Goal: Communication & Community: Answer question/provide support

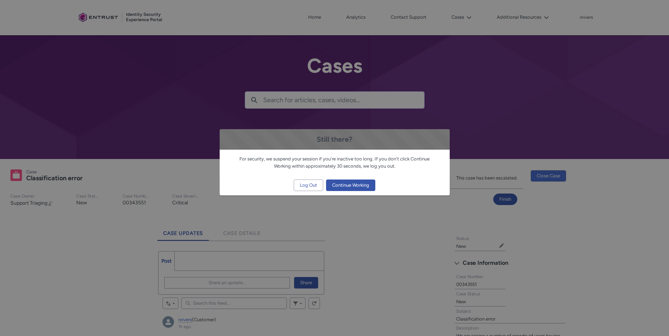
click at [347, 186] on span "Continue Working" at bounding box center [350, 185] width 37 height 11
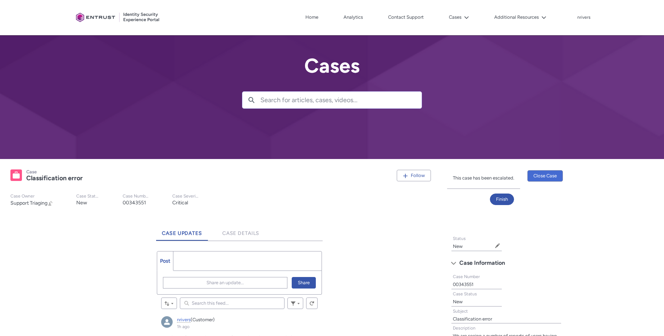
scroll to position [159, 0]
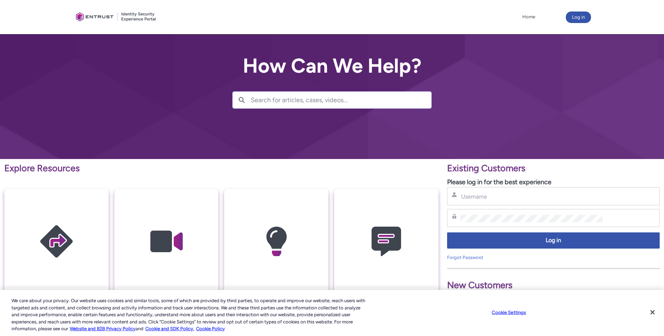
drag, startPoint x: 480, startPoint y: 205, endPoint x: 480, endPoint y: 201, distance: 4.3
click at [480, 205] on div "Username Password Log in Forgot Password" at bounding box center [553, 224] width 213 height 74
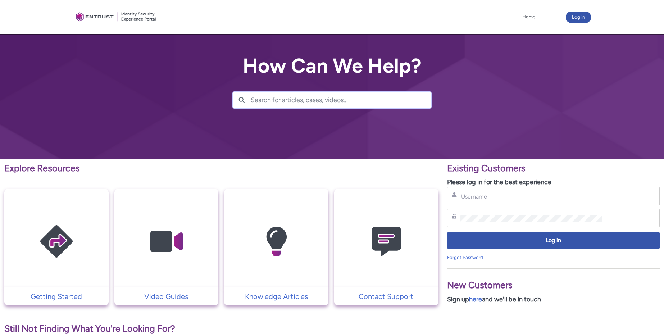
click at [480, 201] on div "Username" at bounding box center [553, 196] width 213 height 18
click at [486, 192] on div "Username" at bounding box center [553, 196] width 203 height 9
click at [489, 196] on input "Username" at bounding box center [531, 197] width 142 height 8
type input "nrivers@zipcar.com"
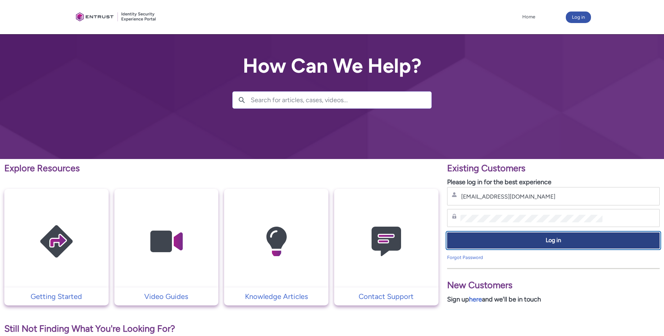
click at [515, 242] on span "Log in" at bounding box center [553, 240] width 203 height 8
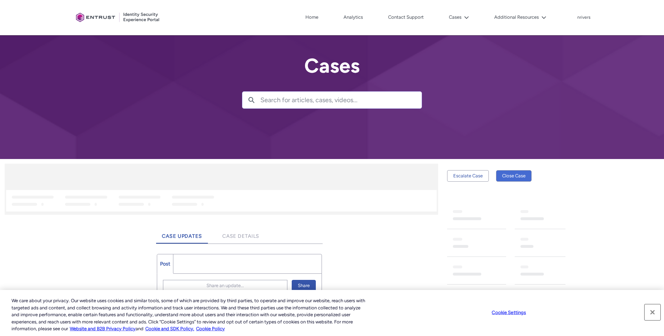
click at [653, 312] on button "Close" at bounding box center [652, 312] width 16 height 16
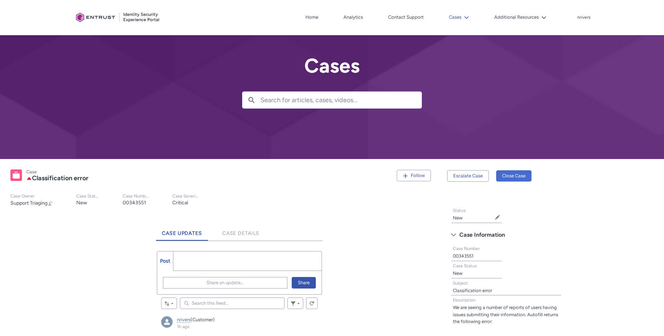
click at [461, 16] on button "Cases" at bounding box center [459, 17] width 24 height 11
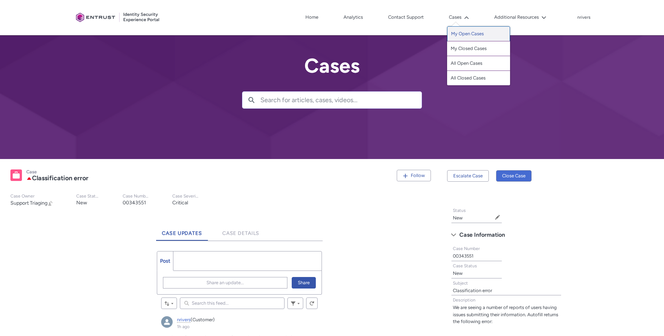
click at [467, 36] on link "My Open Cases" at bounding box center [478, 33] width 63 height 15
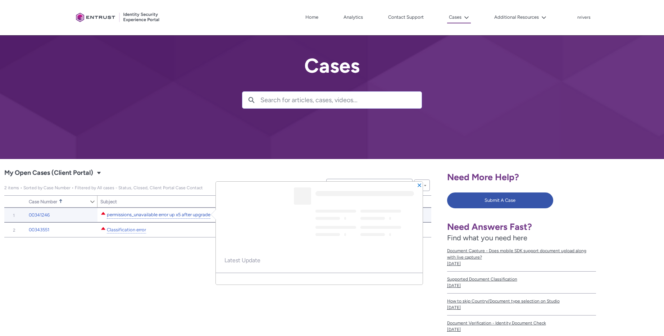
click at [140, 215] on link "permissions_unavailable error up x5 after upgrade" at bounding box center [159, 215] width 104 height 8
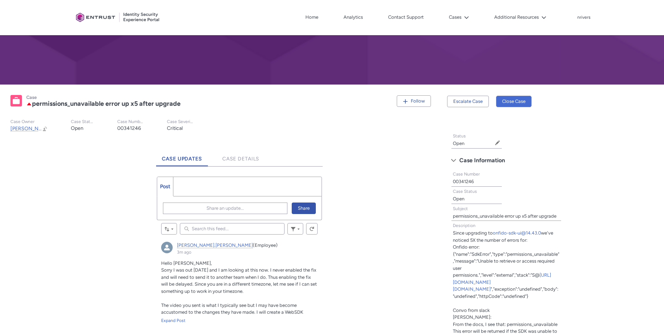
scroll to position [209, 0]
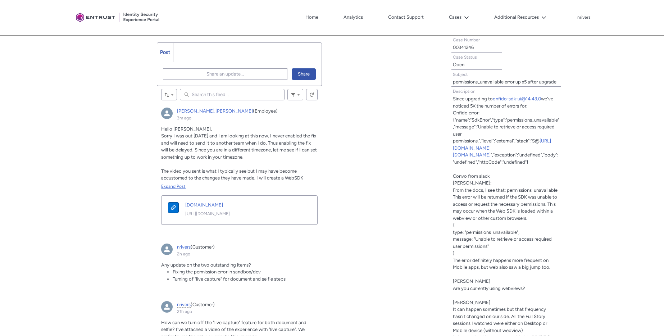
click at [174, 186] on div "Expand Post" at bounding box center [239, 186] width 156 height 6
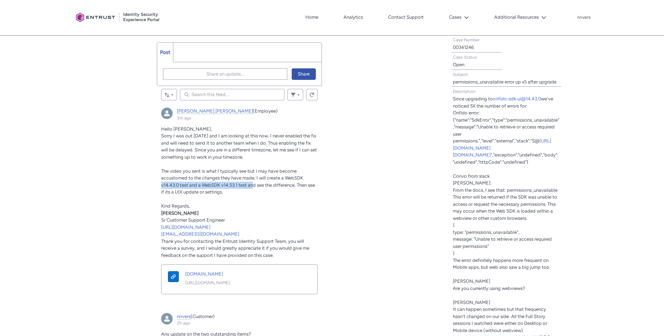
drag, startPoint x: 160, startPoint y: 184, endPoint x: 255, endPoint y: 184, distance: 94.2
click at [255, 184] on article "[PERSON_NAME].[PERSON_NAME] (Employee) 3m ago Actions for this Feed Item Hello …" at bounding box center [239, 203] width 165 height 201
click at [255, 184] on span "The video you sent is what I typically see but I may have become accustomed to …" at bounding box center [238, 181] width 154 height 27
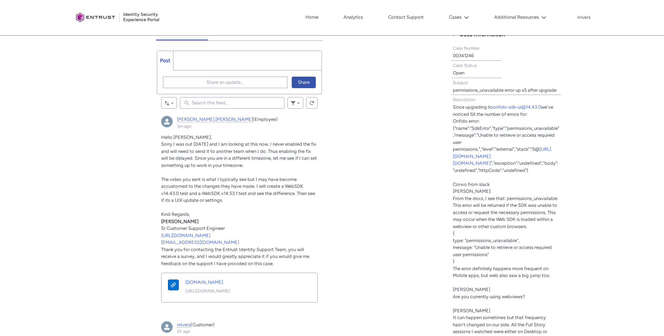
scroll to position [165, 0]
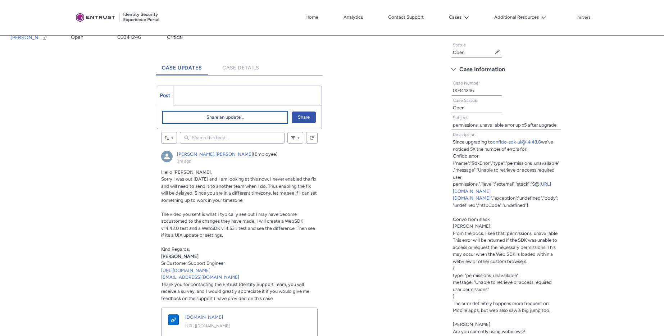
click at [245, 116] on button "Share an update..." at bounding box center [225, 117] width 124 height 12
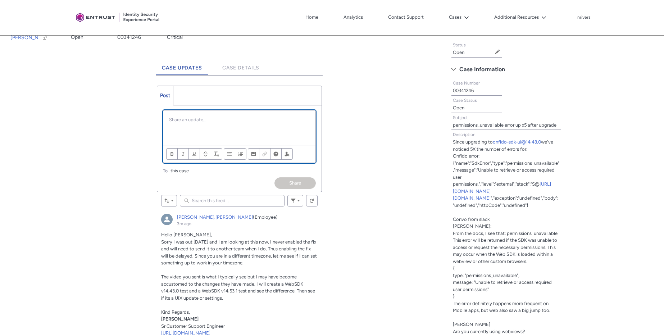
scroll to position [0, 0]
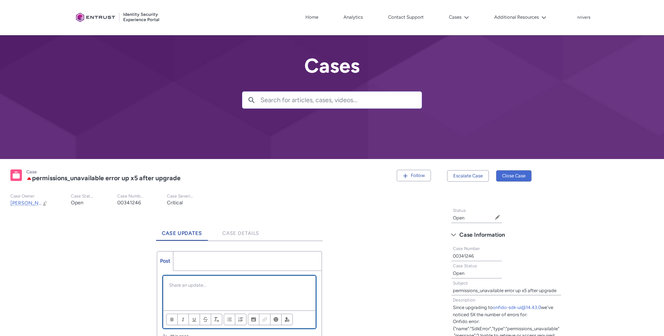
click at [207, 280] on div "Chatter Publisher" at bounding box center [239, 293] width 152 height 35
click at [285, 288] on p "Thank you! I looked into the documentation" at bounding box center [239, 285] width 141 height 7
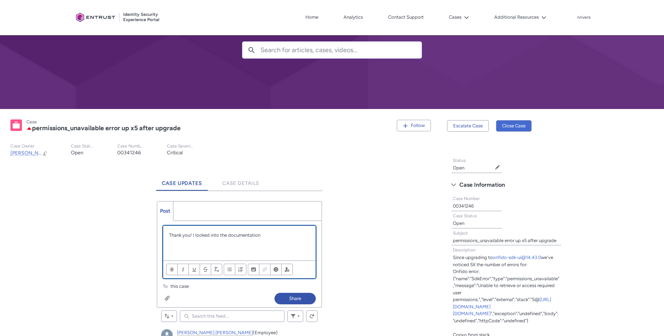
scroll to position [220, 0]
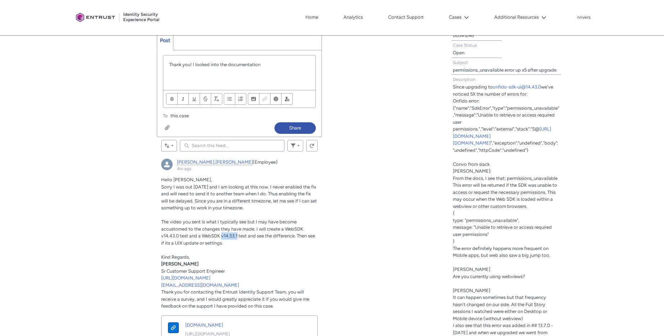
drag, startPoint x: 221, startPoint y: 237, endPoint x: 241, endPoint y: 234, distance: 19.6
click at [237, 235] on span "The video you sent is what I typically see but I may have become accustomed to …" at bounding box center [238, 232] width 154 height 27
copy span "v14.53.1"
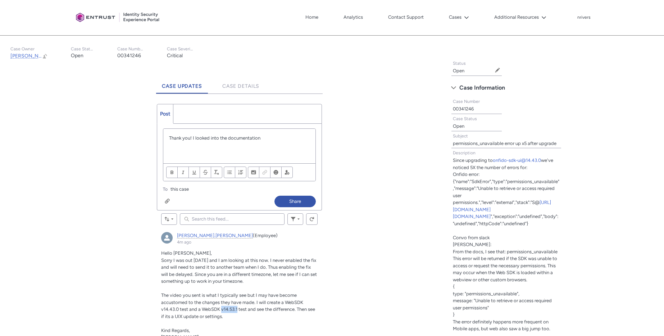
scroll to position [146, 0]
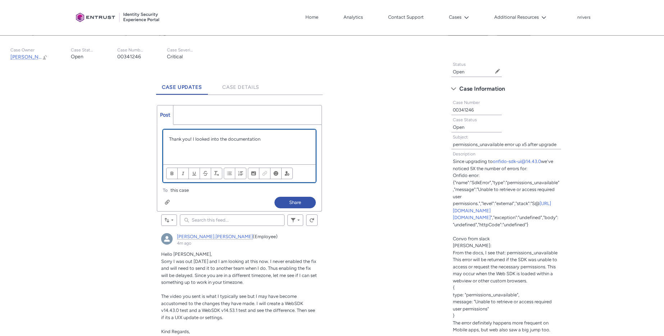
click at [289, 143] on div "Thank you! I looked into the documentation" at bounding box center [239, 147] width 152 height 35
paste div "Chatter Publisher"
click at [203, 153] on p "Thank you! I looked into the documentation for v14.53.1 and I didn't see anythi…" at bounding box center [239, 146] width 141 height 21
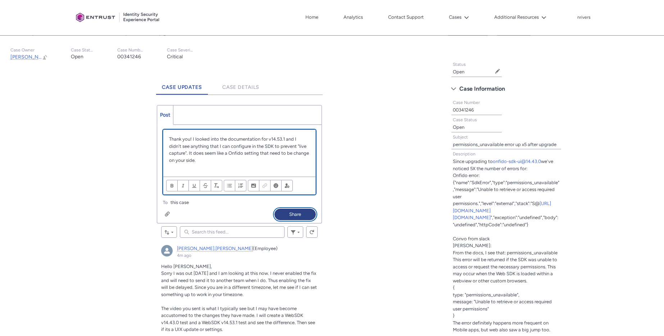
click at [287, 214] on button "Share" at bounding box center [294, 215] width 41 height 12
